Goal: Task Accomplishment & Management: Use online tool/utility

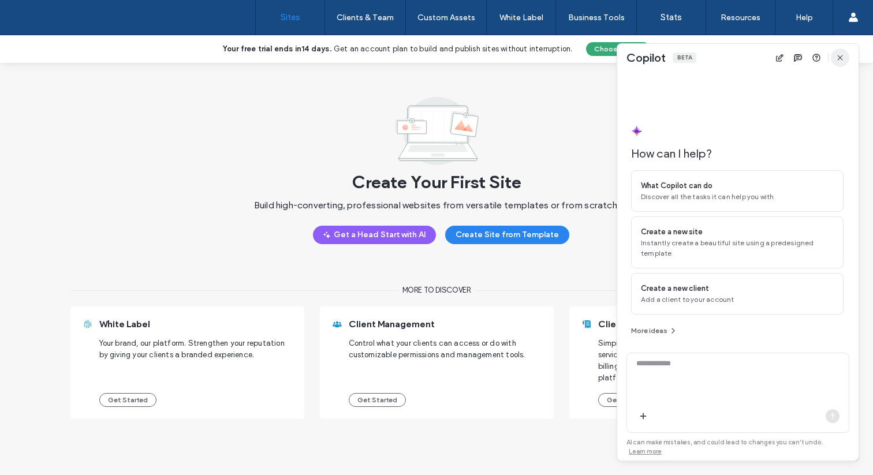
click at [842, 57] on icon "button" at bounding box center [840, 57] width 9 height 9
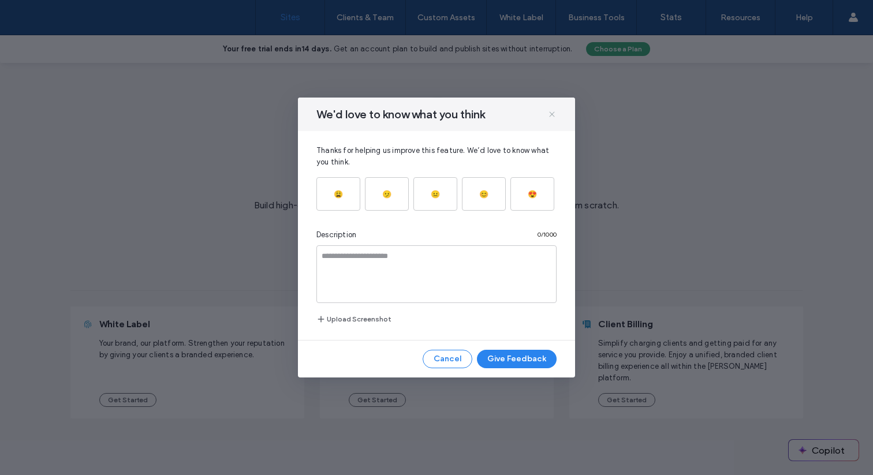
click at [551, 112] on icon at bounding box center [552, 114] width 9 height 9
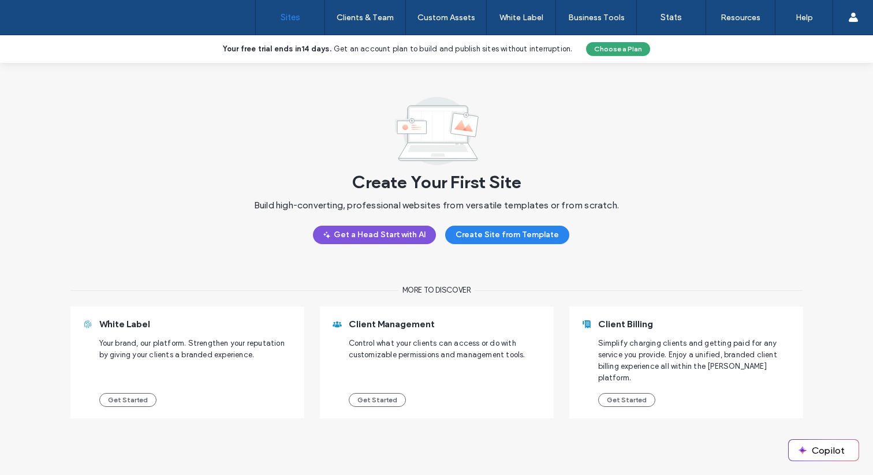
click at [356, 240] on button "Get a Head Start with AI" at bounding box center [374, 235] width 123 height 18
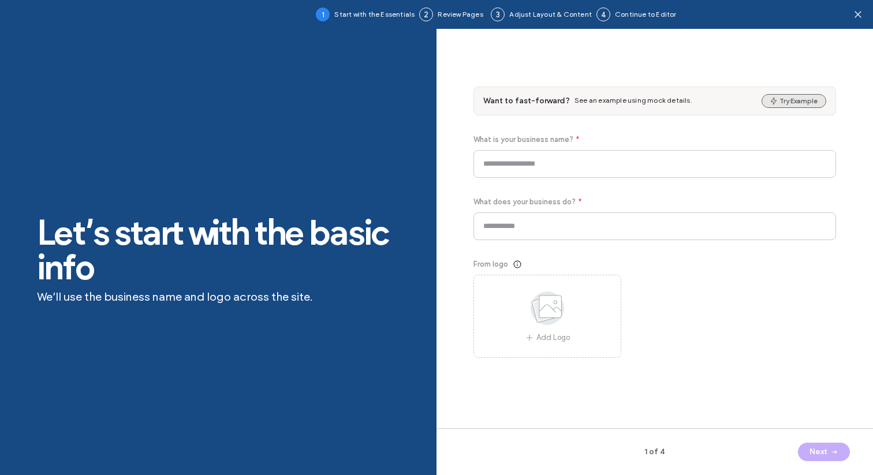
click at [801, 102] on button "Try Example" at bounding box center [794, 101] width 65 height 14
type input "*****"
type input "**********"
click at [825, 244] on button "Next" at bounding box center [824, 452] width 52 height 18
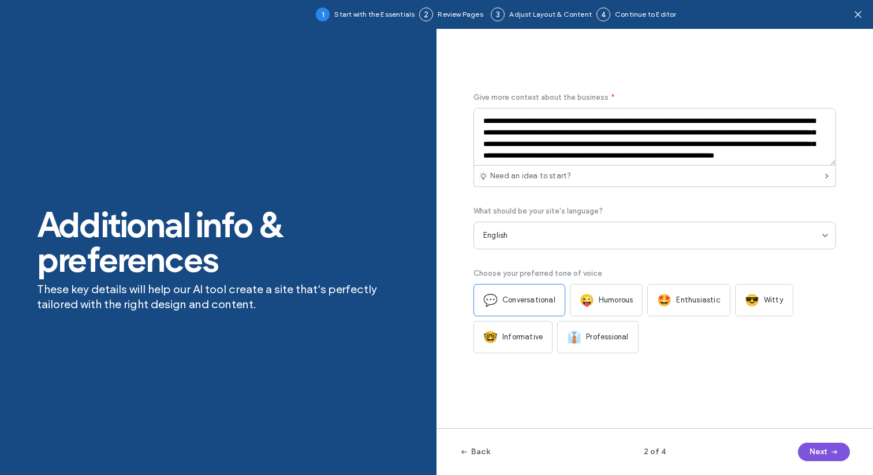
click at [825, 244] on button "Next" at bounding box center [824, 452] width 52 height 18
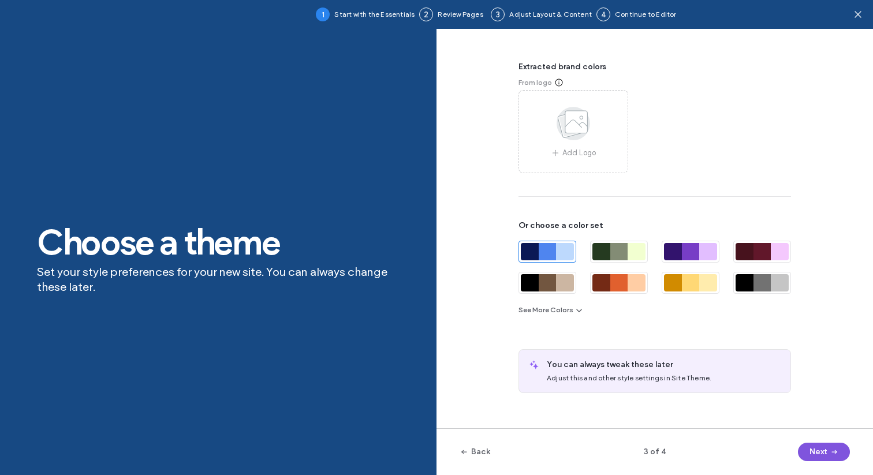
click at [825, 244] on button "Next" at bounding box center [824, 452] width 52 height 18
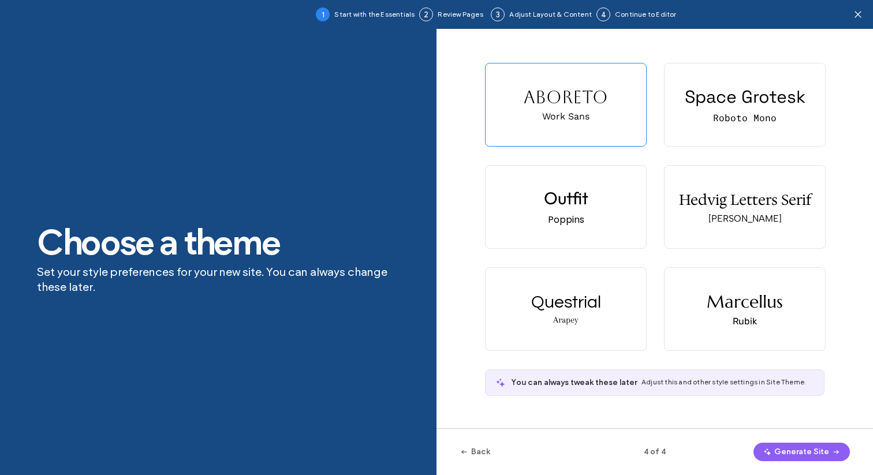
click at [825, 244] on button "Generate Site" at bounding box center [802, 452] width 96 height 18
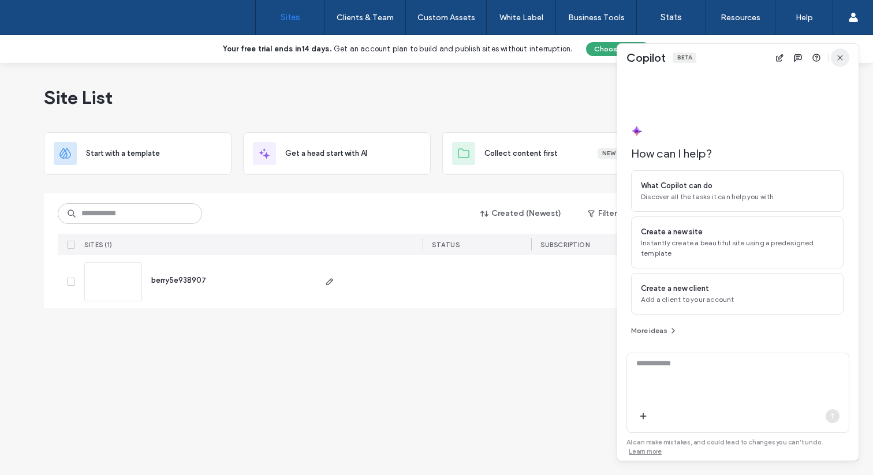
click at [843, 56] on icon "button" at bounding box center [840, 57] width 9 height 9
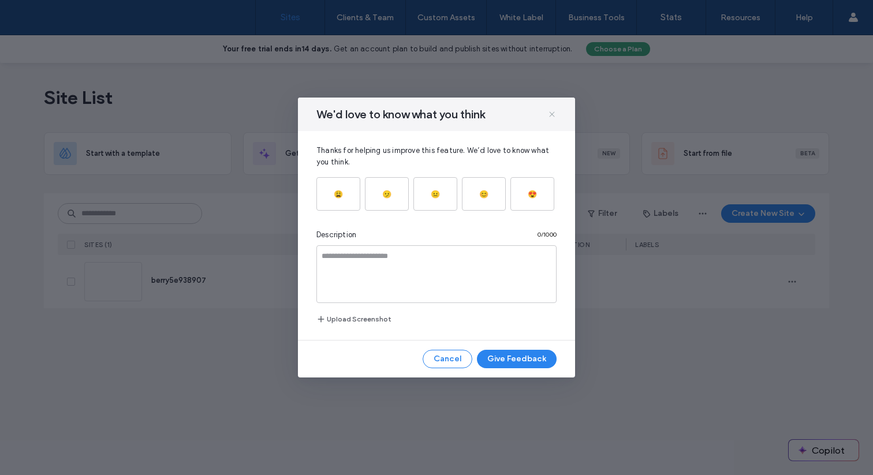
click at [553, 114] on icon at bounding box center [552, 114] width 9 height 9
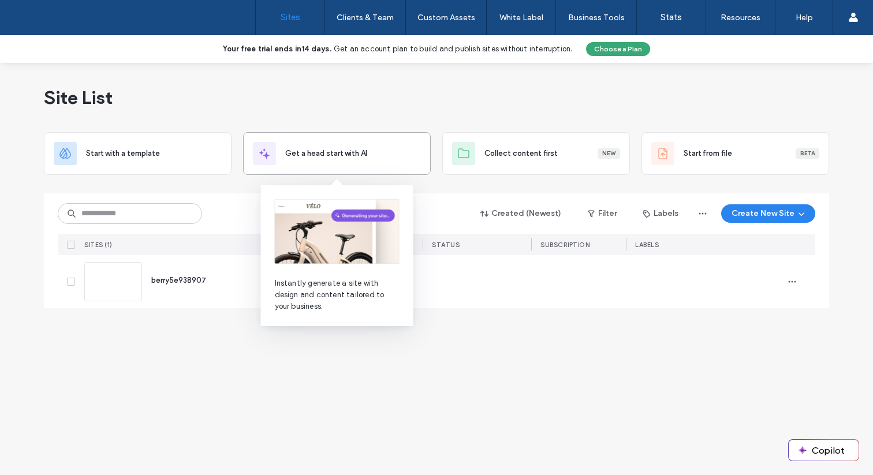
click at [316, 136] on div "Get a head start with AI" at bounding box center [337, 153] width 188 height 43
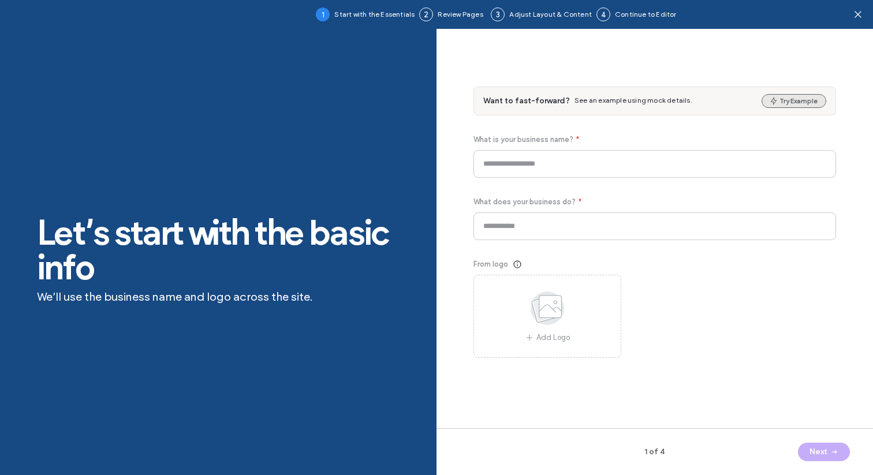
click at [792, 103] on button "Try Example" at bounding box center [794, 101] width 65 height 14
type input "****"
type input "**********"
click at [832, 451] on icon "button" at bounding box center [834, 452] width 9 height 9
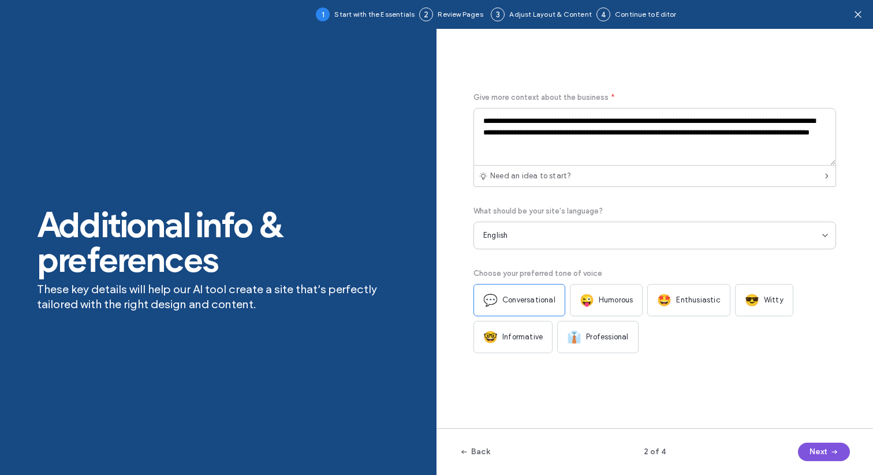
click at [832, 451] on icon "button" at bounding box center [834, 452] width 9 height 9
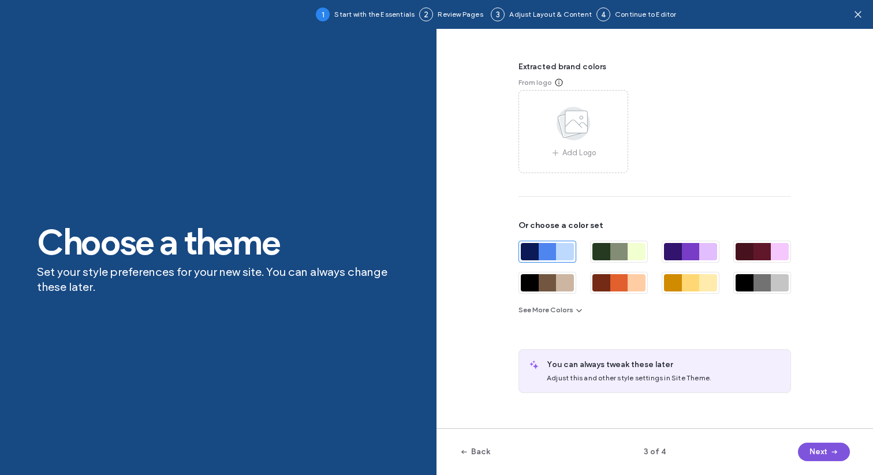
click at [832, 451] on icon "button" at bounding box center [834, 452] width 9 height 9
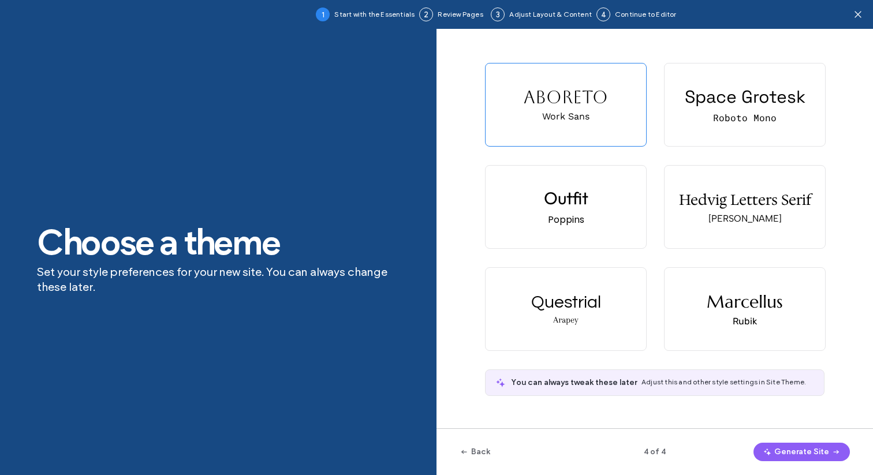
click at [832, 451] on icon "button" at bounding box center [836, 452] width 9 height 9
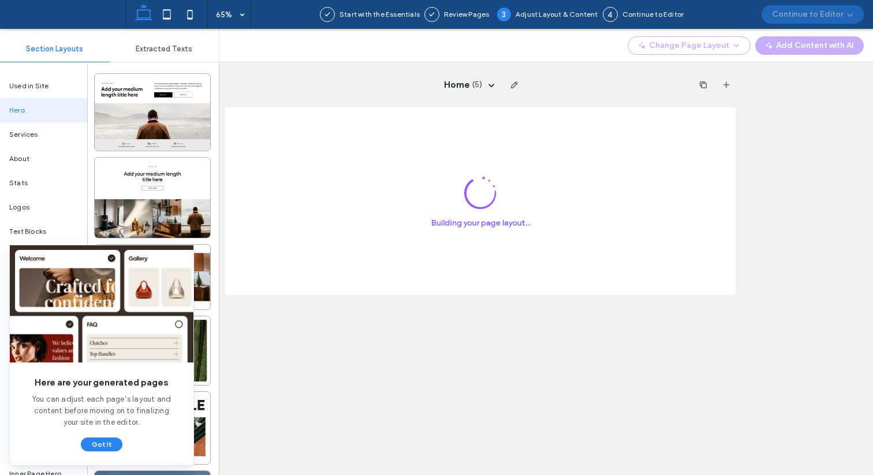
click at [87, 381] on span "Here are your generated pages" at bounding box center [101, 383] width 147 height 13
click at [144, 333] on img at bounding box center [102, 304] width 184 height 117
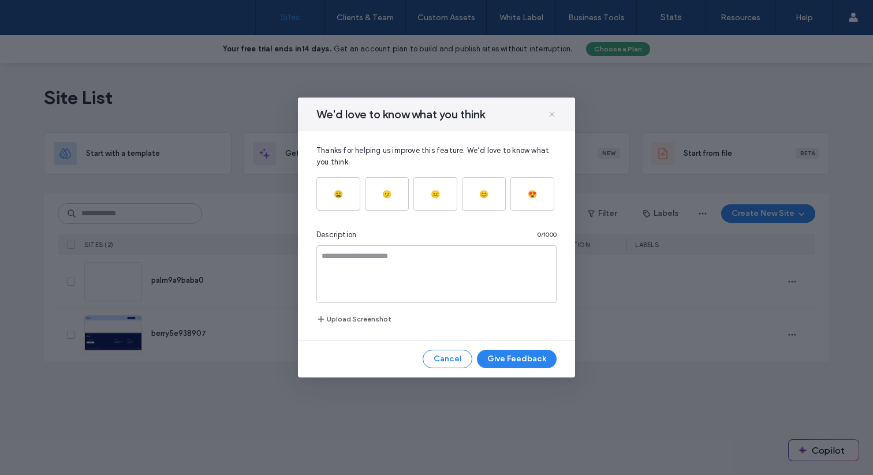
click at [552, 110] on icon at bounding box center [552, 114] width 9 height 9
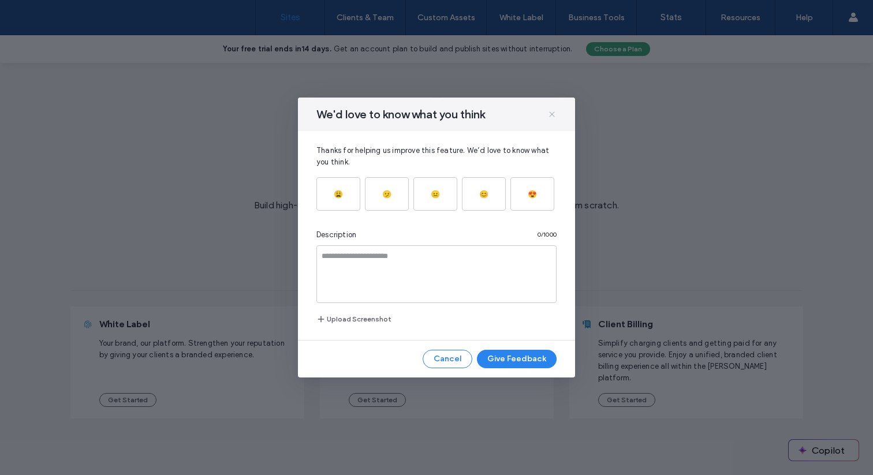
click at [555, 111] on icon at bounding box center [552, 114] width 9 height 9
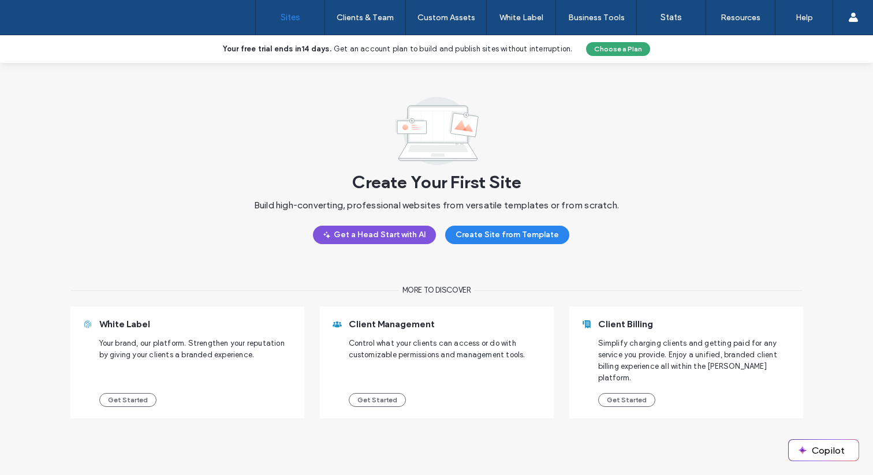
click at [385, 237] on button "Get a Head Start with AI" at bounding box center [374, 235] width 123 height 18
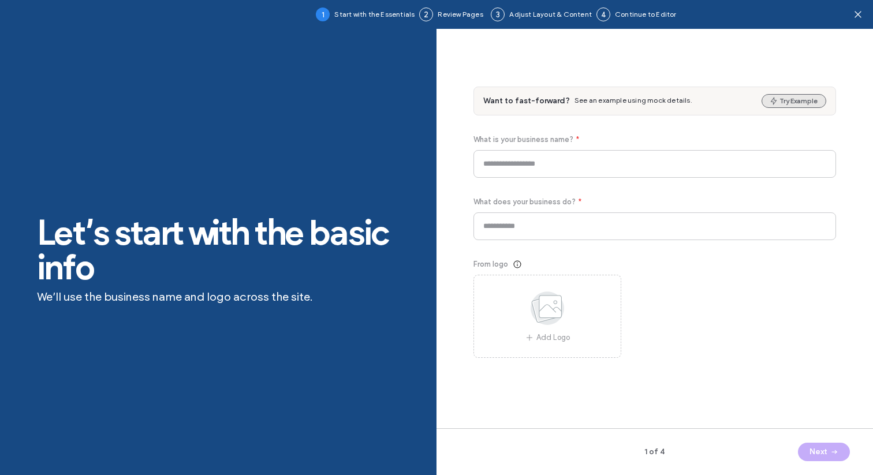
click at [804, 98] on button "Try Example" at bounding box center [794, 101] width 65 height 14
type input "****"
type input "**********"
click at [821, 457] on button "Next" at bounding box center [824, 452] width 52 height 18
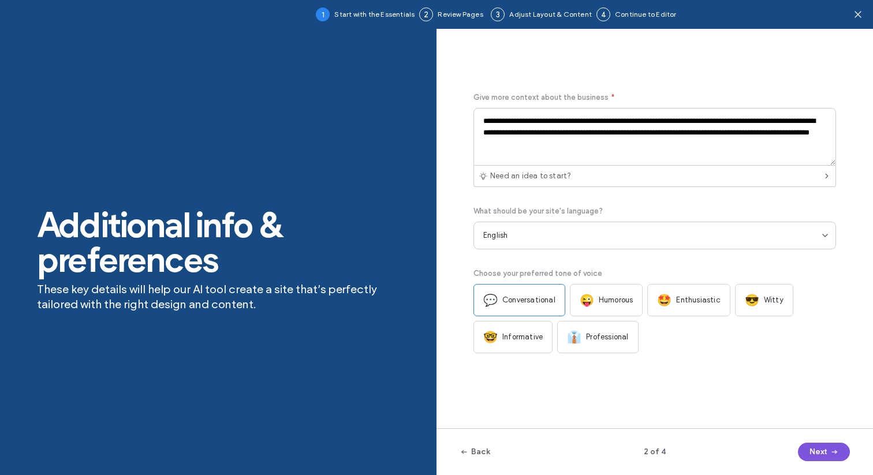
click at [821, 457] on button "Next" at bounding box center [824, 452] width 52 height 18
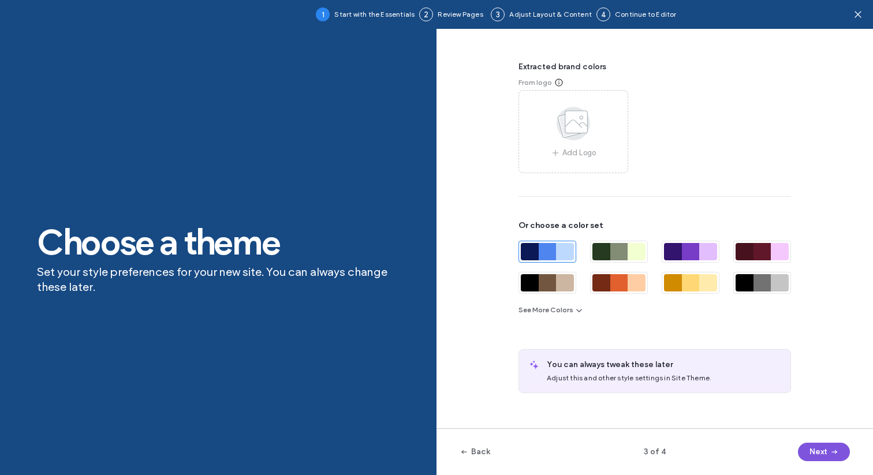
click at [833, 455] on icon "button" at bounding box center [834, 452] width 9 height 9
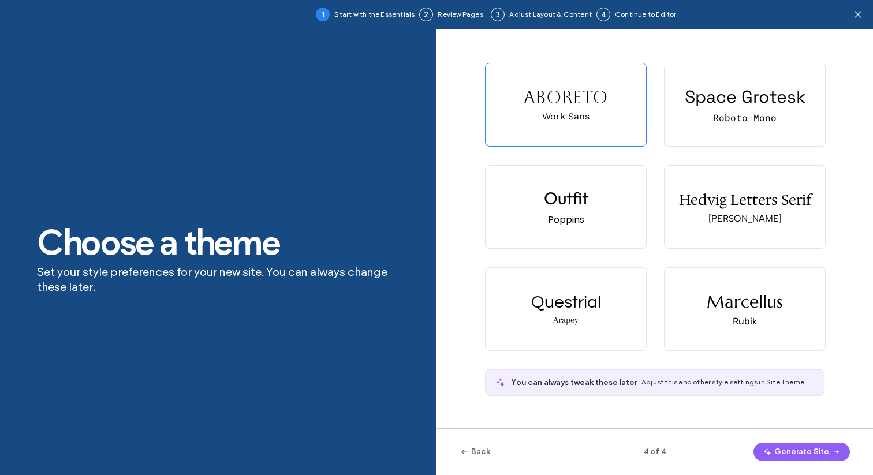
click at [833, 455] on icon "button" at bounding box center [836, 452] width 9 height 9
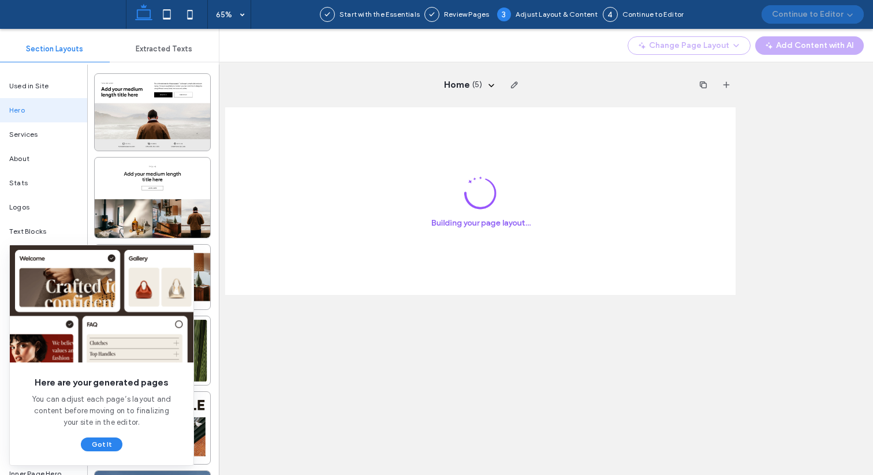
click at [83, 381] on span "Here are your generated pages" at bounding box center [101, 383] width 147 height 13
copy span "Here are your generated pages"
click at [57, 415] on span "You can adjust each page’s layout and content before moving on to finalizing yo…" at bounding box center [101, 411] width 147 height 35
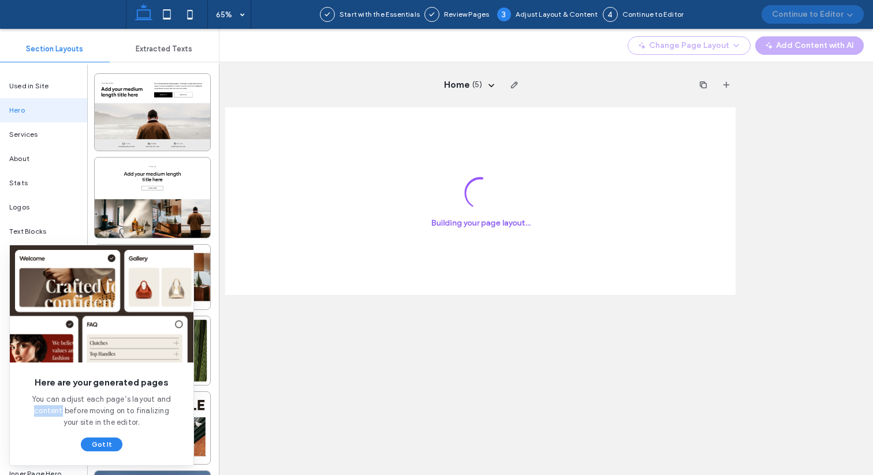
click at [57, 415] on span "You can adjust each page’s layout and content before moving on to finalizing yo…" at bounding box center [101, 411] width 147 height 35
copy div "You can adjust each page’s layout and content before moving on to finalizing yo…"
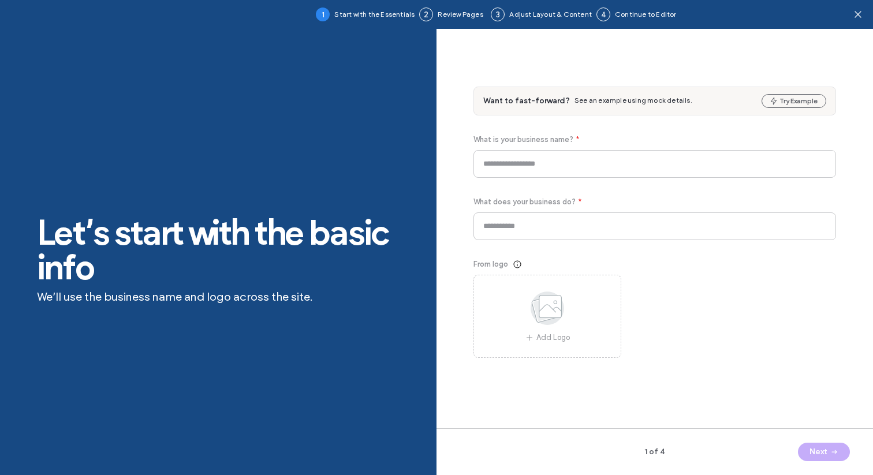
click at [810, 92] on div "Want to fast-forward? See an example using mock details. Try Example" at bounding box center [655, 101] width 362 height 28
click at [802, 102] on button "Try Example" at bounding box center [794, 101] width 65 height 14
type input "**********"
click at [830, 445] on span "button" at bounding box center [834, 452] width 12 height 17
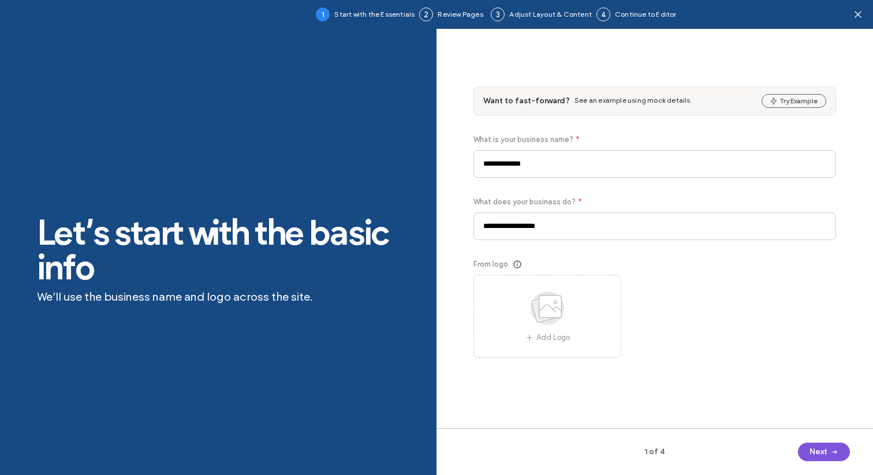
click at [830, 445] on span "button" at bounding box center [834, 452] width 12 height 17
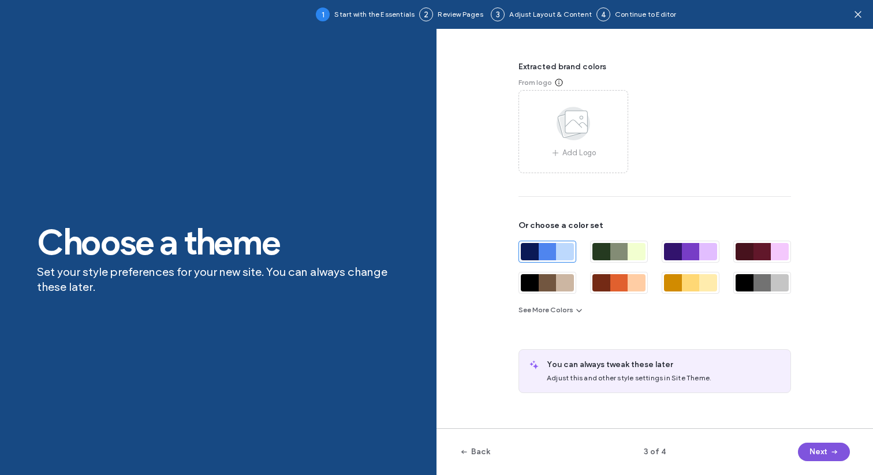
click at [830, 445] on span "button" at bounding box center [834, 452] width 12 height 17
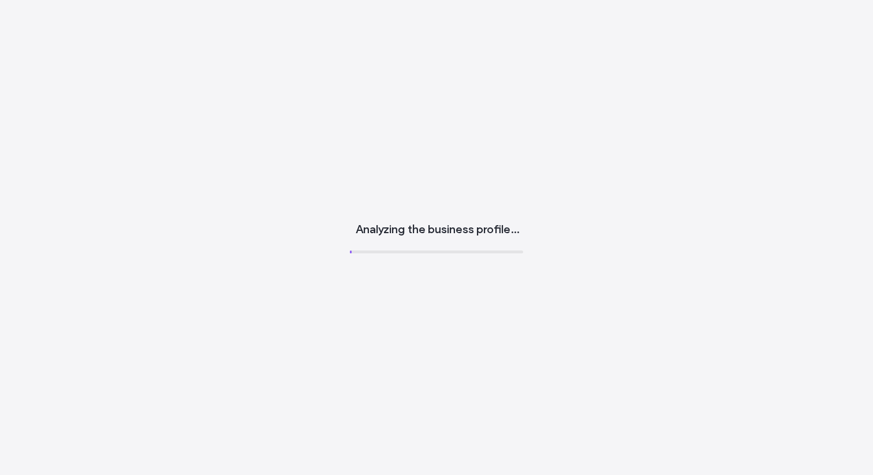
click at [830, 445] on div "Analyzing the business profile…" at bounding box center [436, 237] width 873 height 475
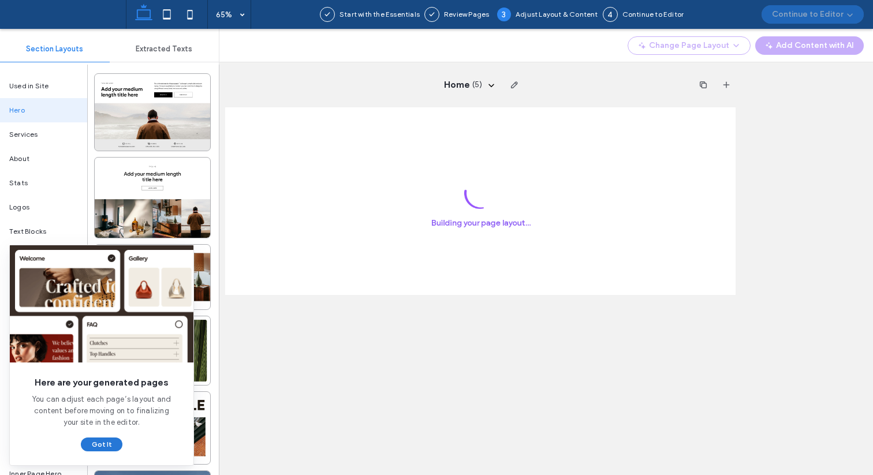
click at [100, 440] on button "Got It" at bounding box center [102, 445] width 42 height 14
